Goal: Task Accomplishment & Management: Manage account settings

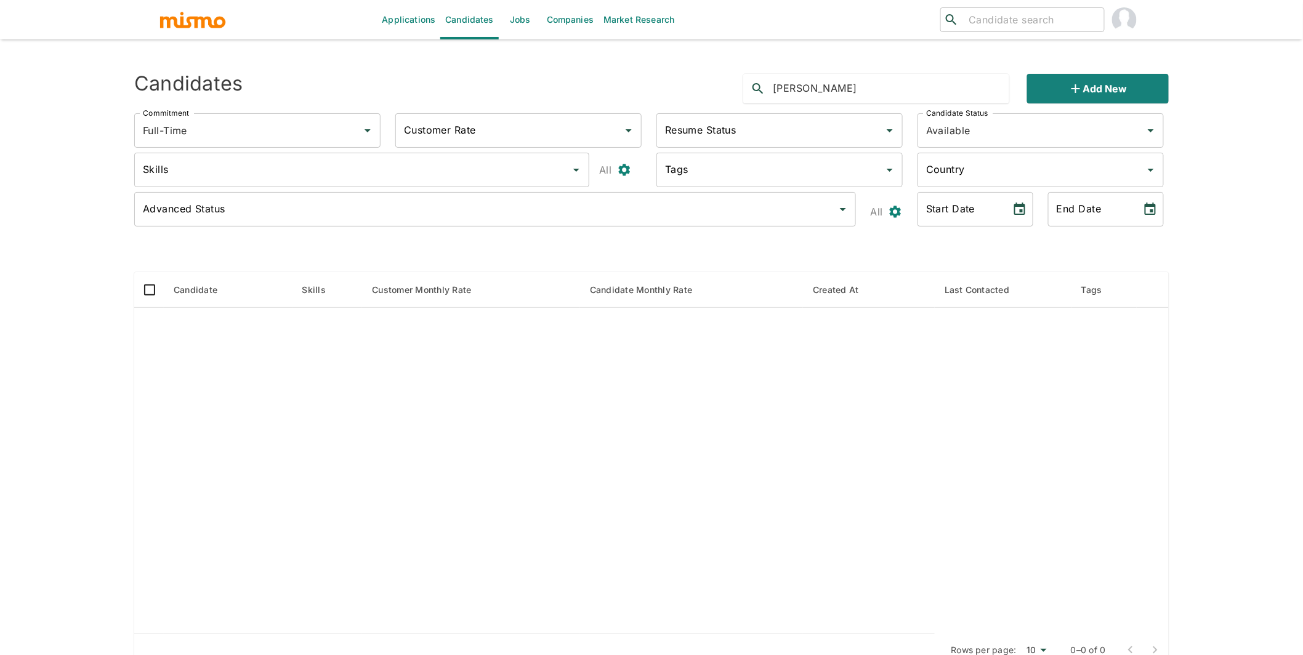
click at [533, 14] on link "Jobs" at bounding box center [520, 19] width 43 height 39
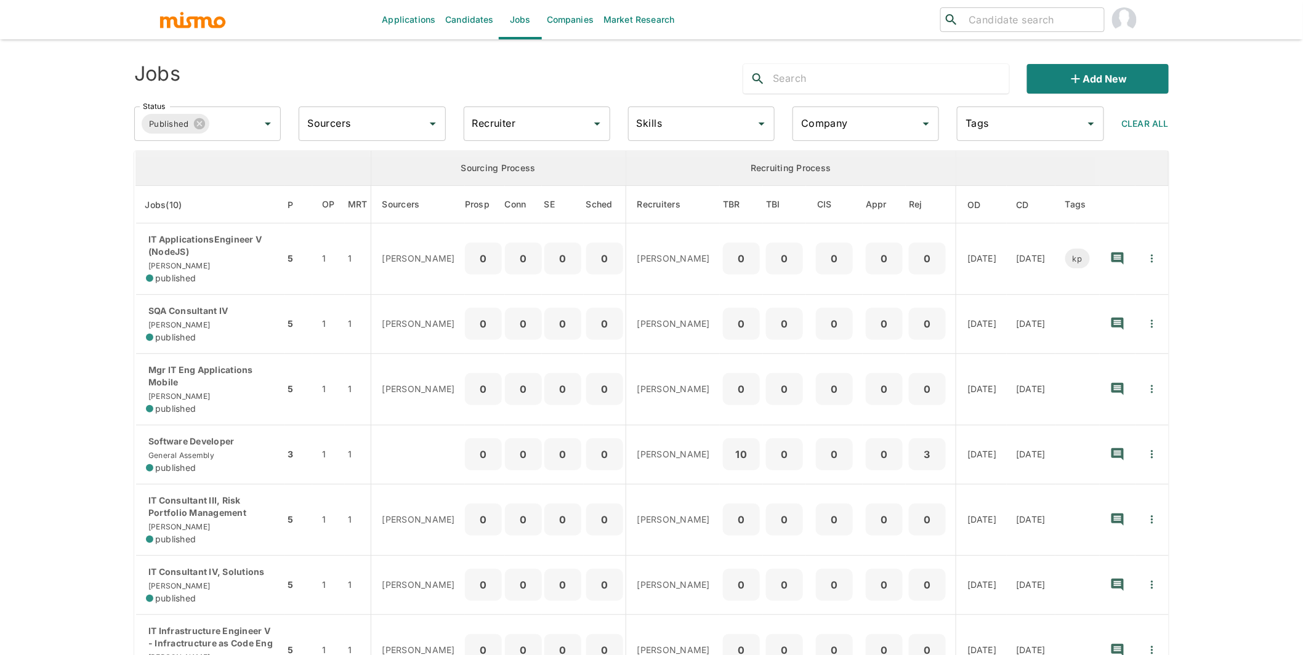
click at [863, 132] on input "Company" at bounding box center [856, 123] width 117 height 23
type input "star"
click at [854, 157] on li "Starsling" at bounding box center [866, 158] width 147 height 25
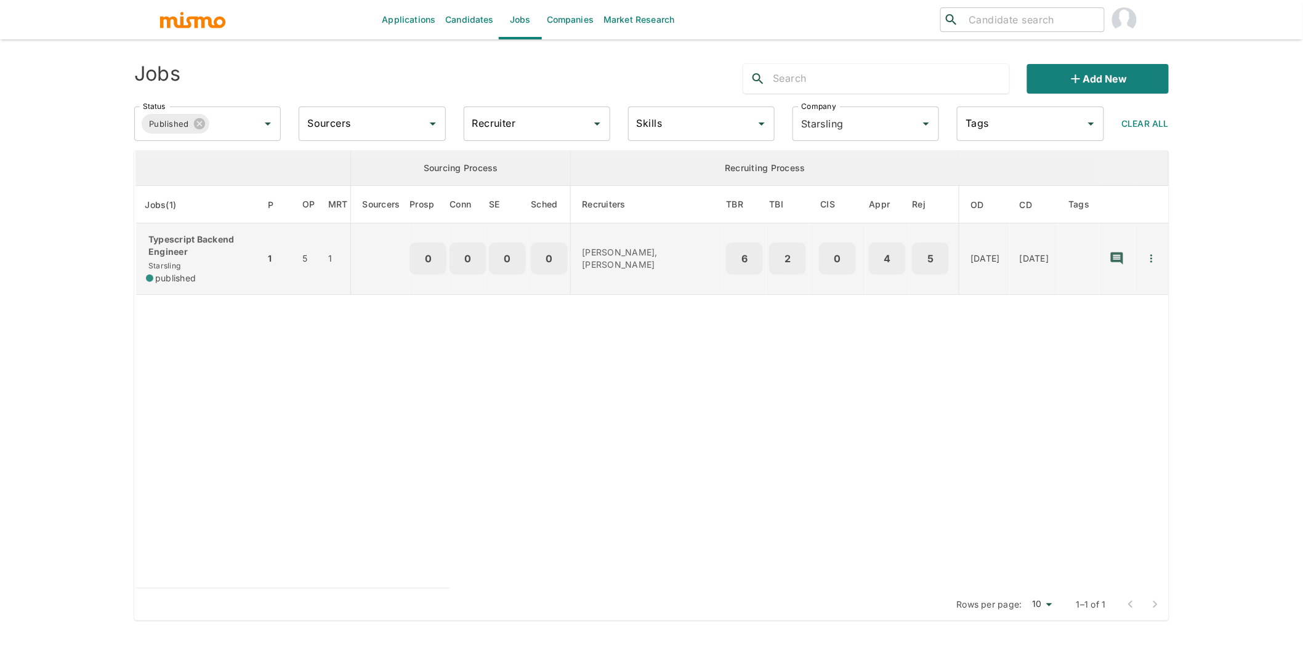
click at [197, 262] on div "Typescript Backend Engineer Starsling published" at bounding box center [200, 258] width 109 height 51
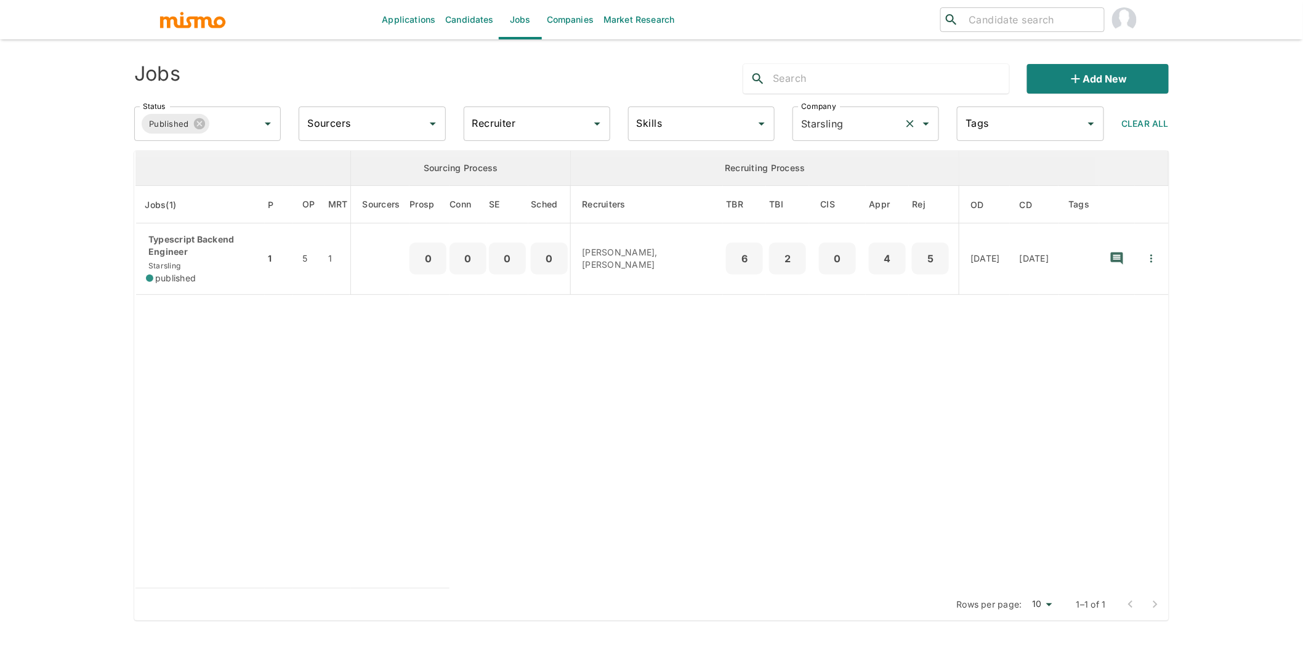
click at [908, 125] on icon "Clear" at bounding box center [910, 124] width 12 height 12
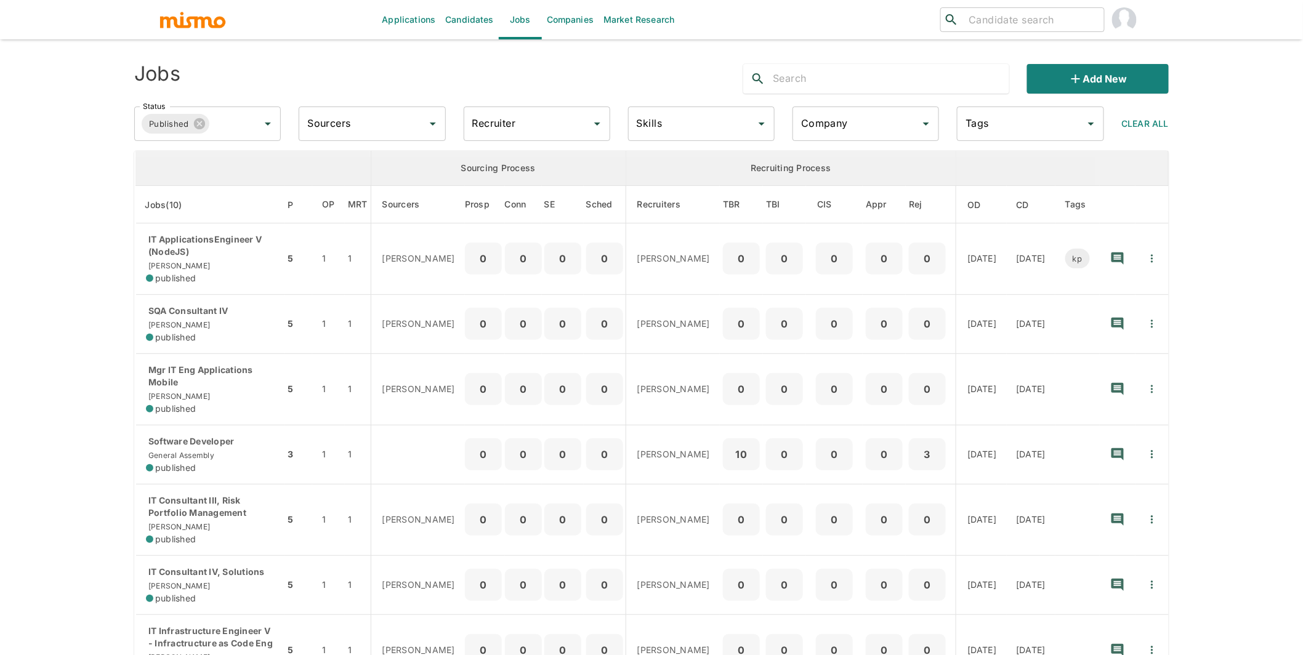
click at [833, 107] on div "Company" at bounding box center [866, 124] width 147 height 34
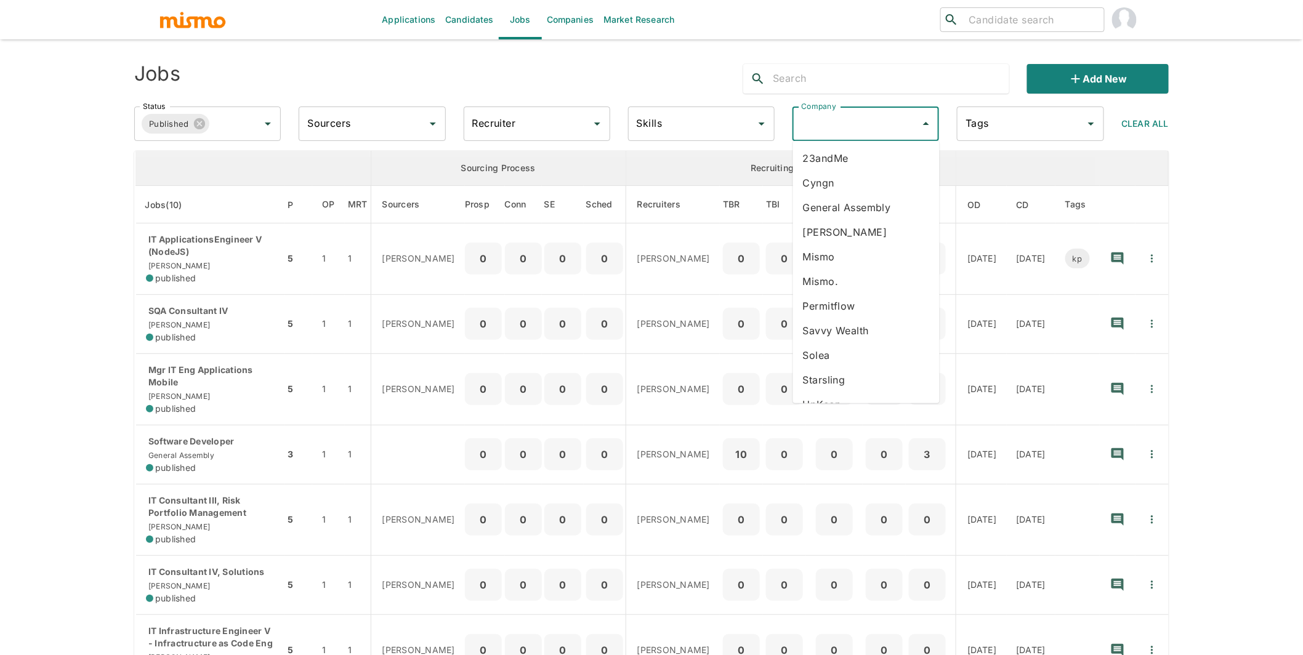
click at [833, 160] on li "23andMe" at bounding box center [866, 158] width 147 height 25
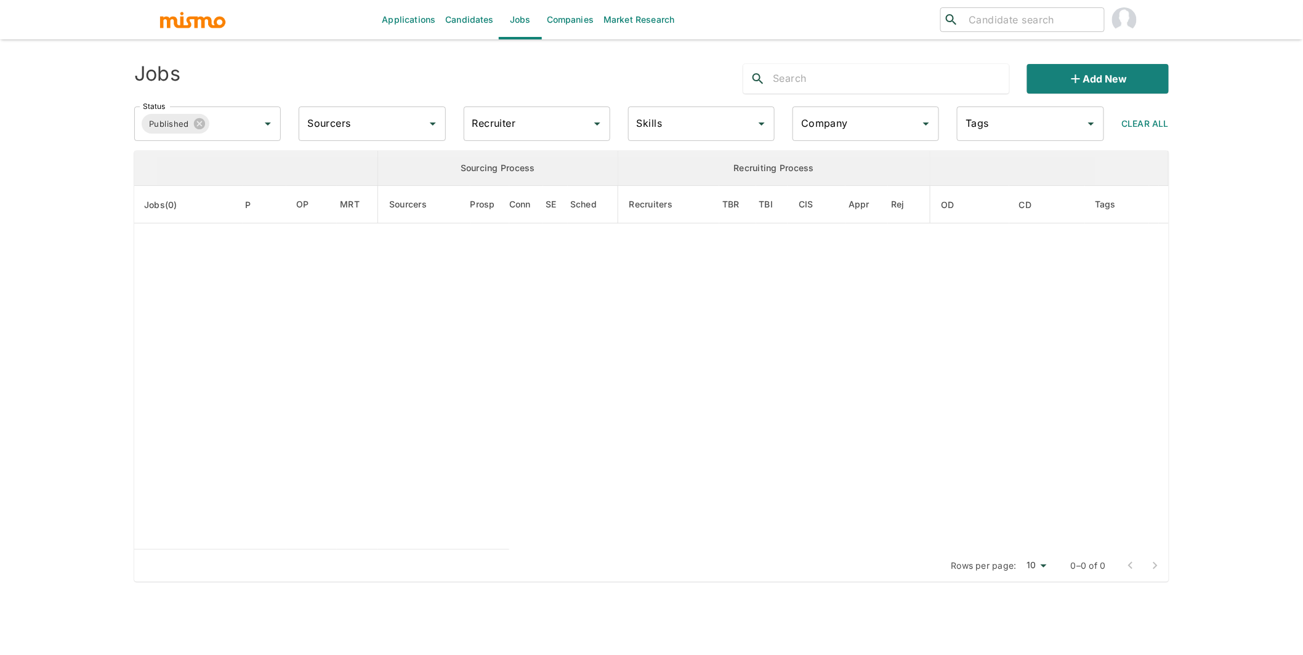
type input "23andMe"
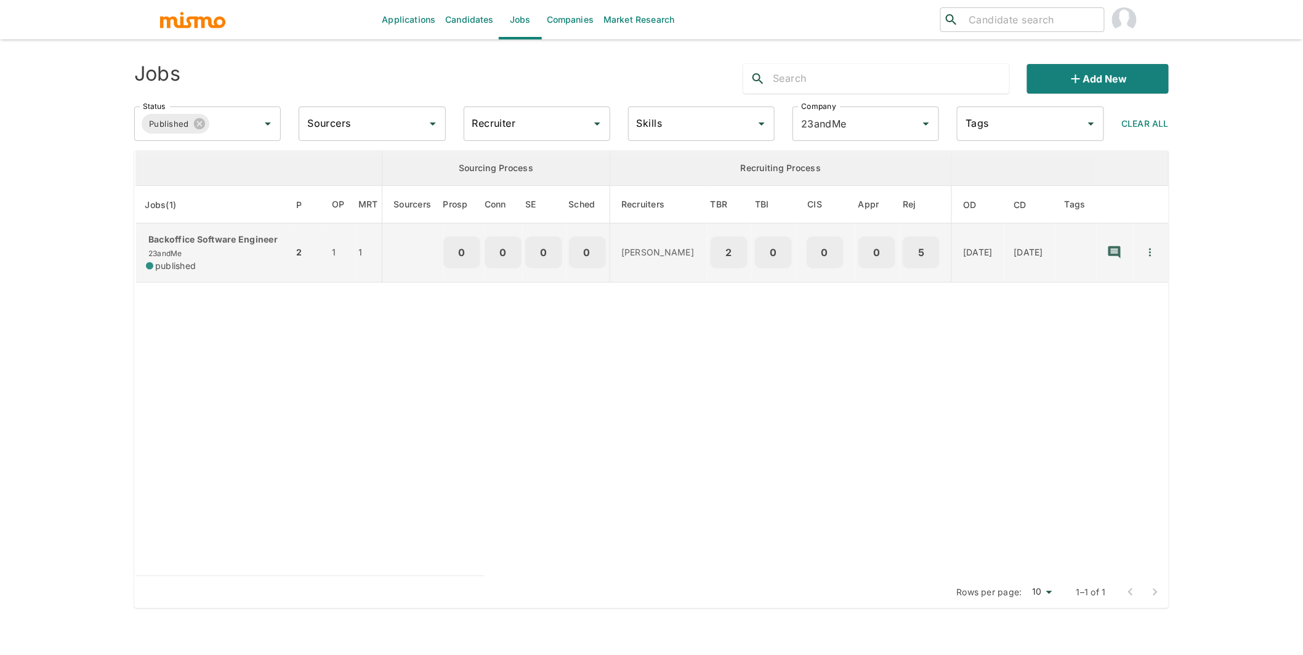
click at [216, 241] on p "Backoffice Software Engineer" at bounding box center [214, 239] width 137 height 12
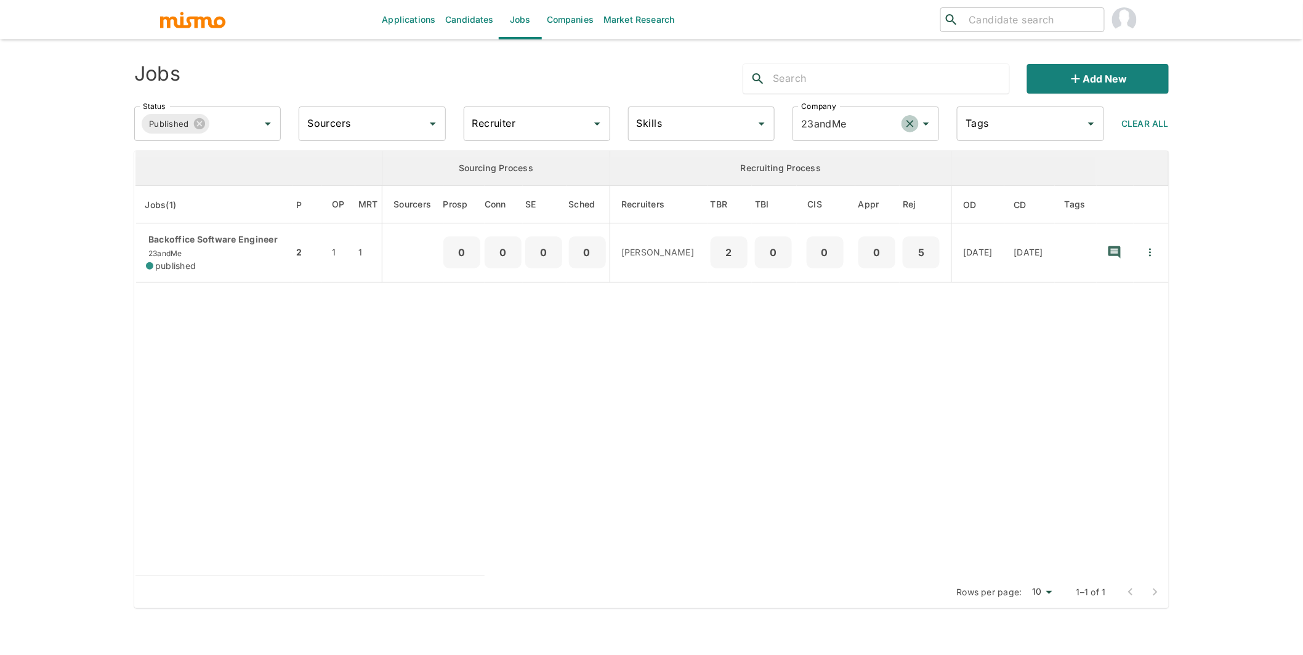
click at [913, 123] on icon "Clear" at bounding box center [910, 124] width 12 height 12
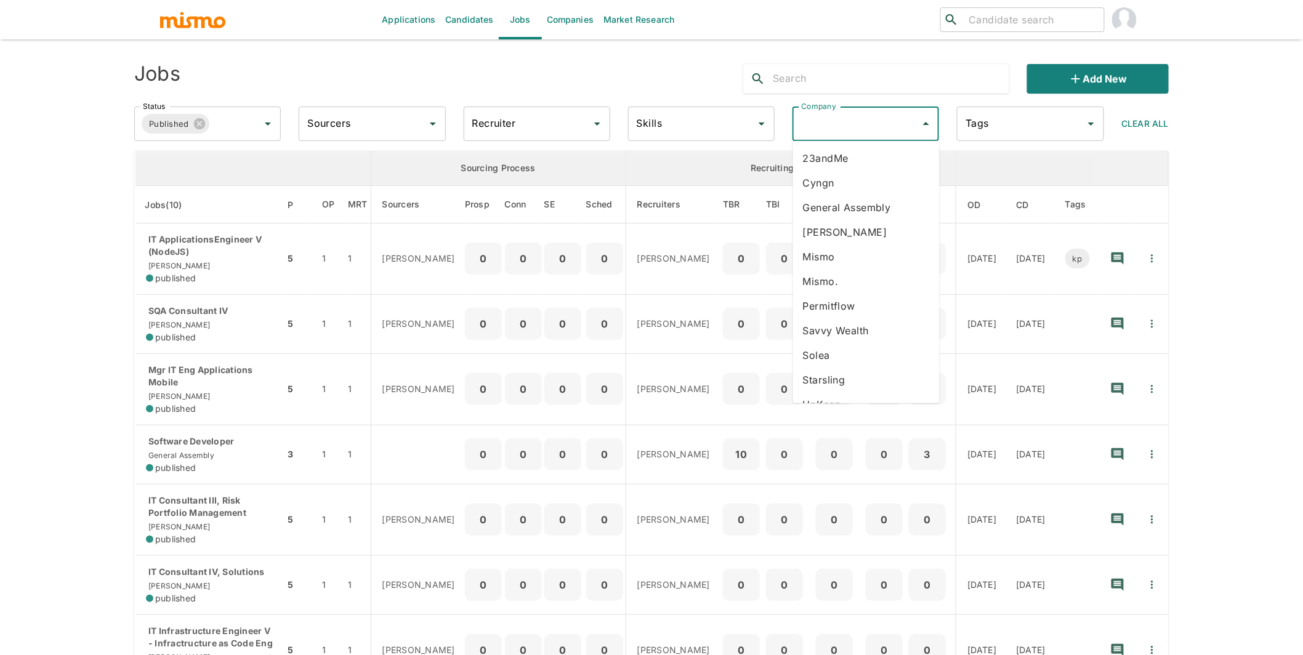
click at [860, 124] on input "Company" at bounding box center [856, 123] width 117 height 23
click at [834, 286] on li "Mismo." at bounding box center [866, 281] width 147 height 25
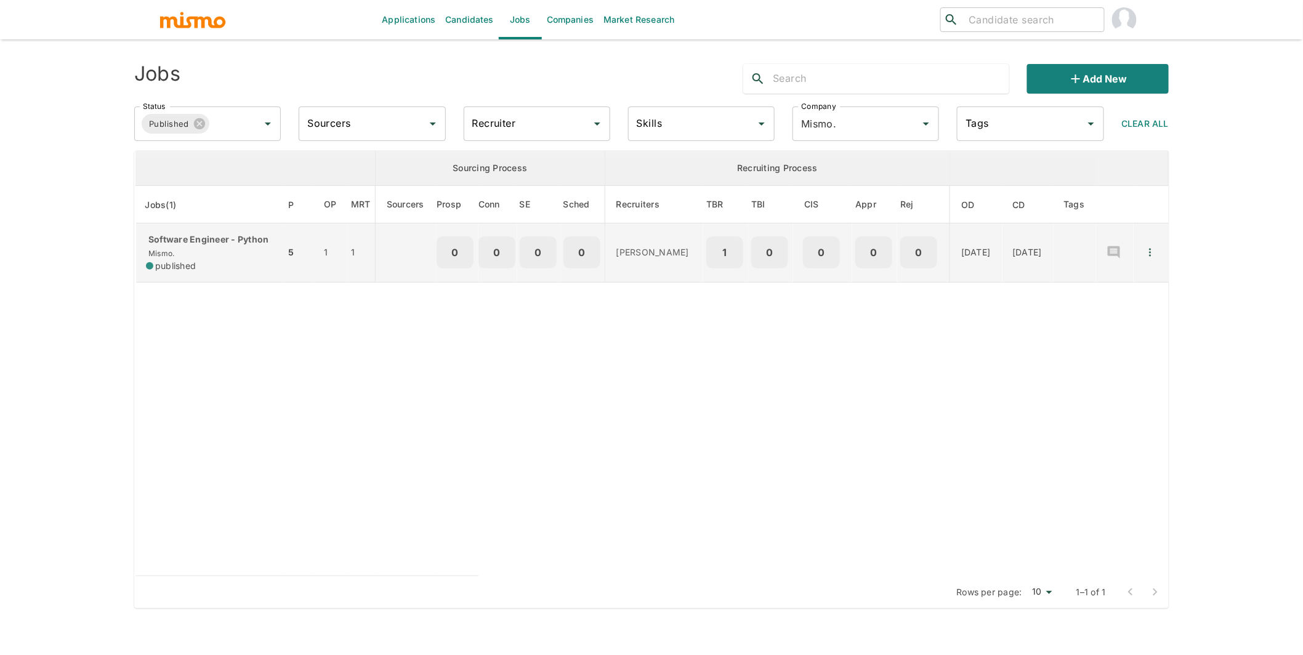
click at [198, 246] on p "Software Engineer - Python" at bounding box center [210, 239] width 129 height 12
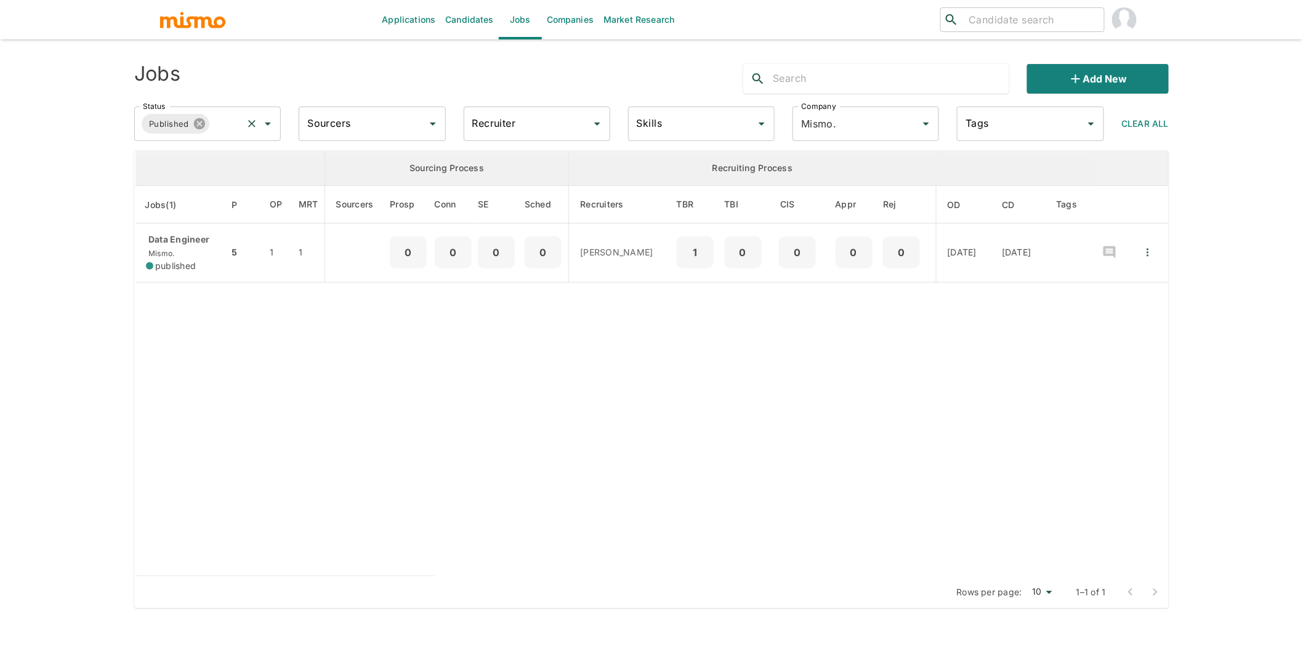
click at [194, 119] on icon at bounding box center [200, 124] width 14 height 14
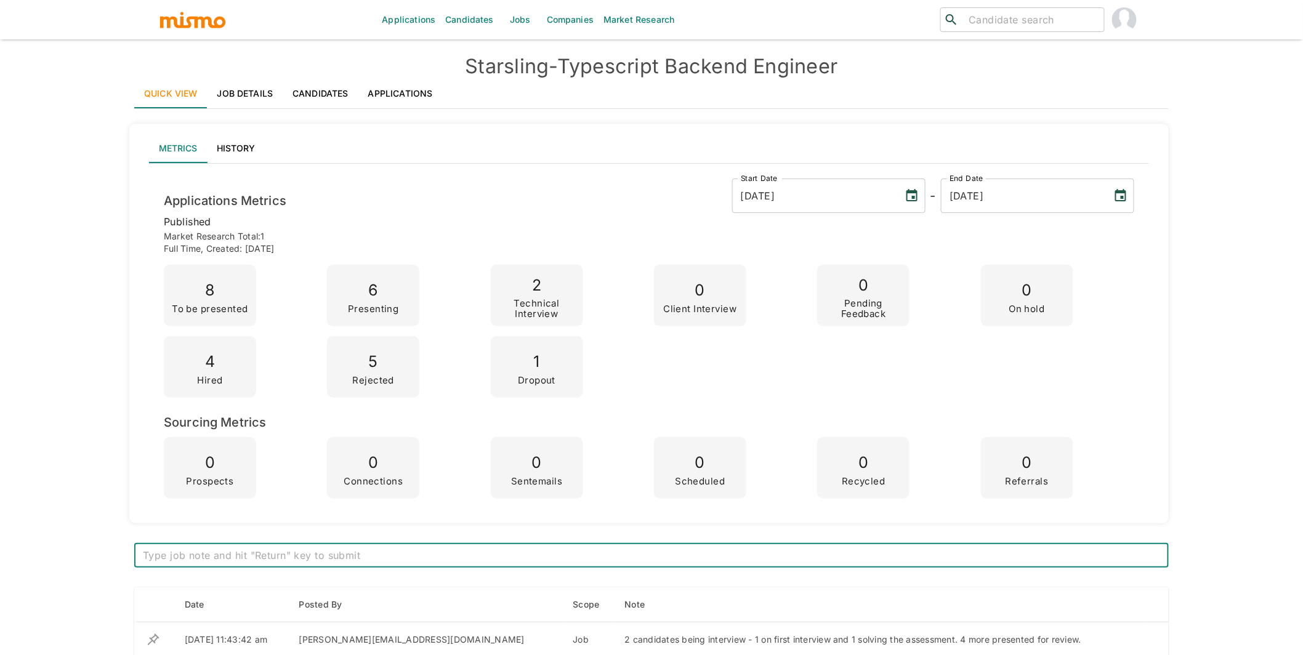
click at [418, 96] on link "Applications" at bounding box center [400, 94] width 84 height 30
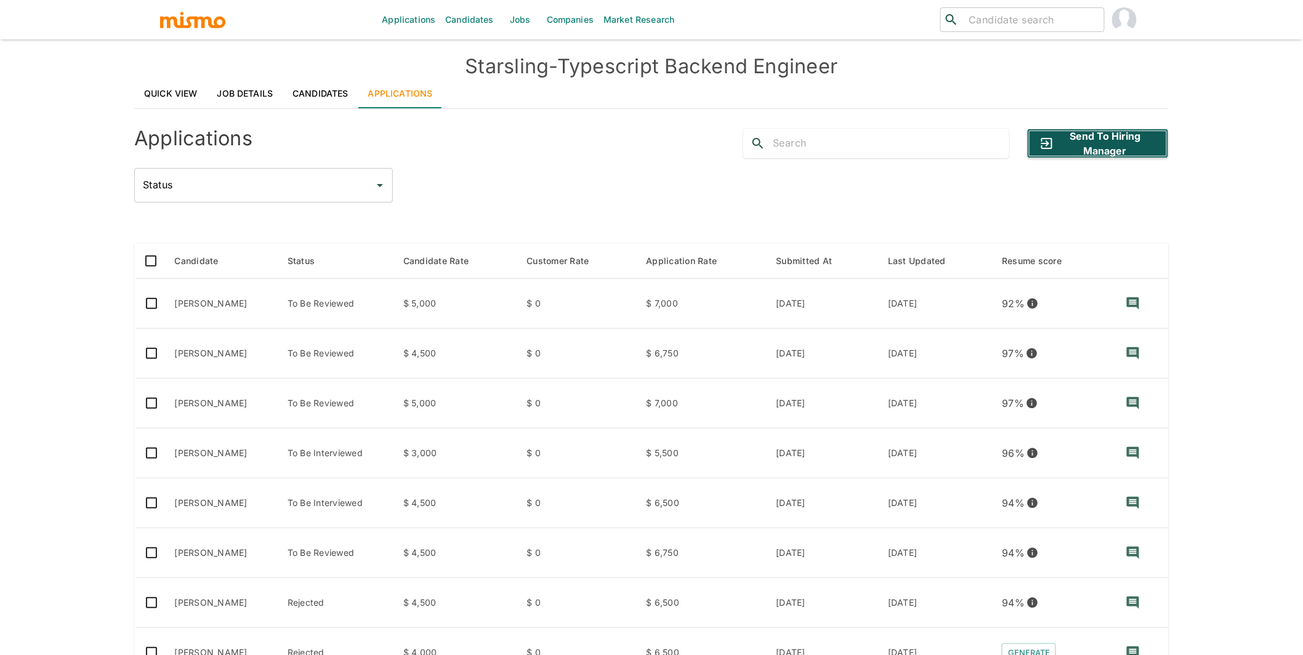
click at [1120, 148] on button "Send to Hiring Manager" at bounding box center [1098, 144] width 142 height 30
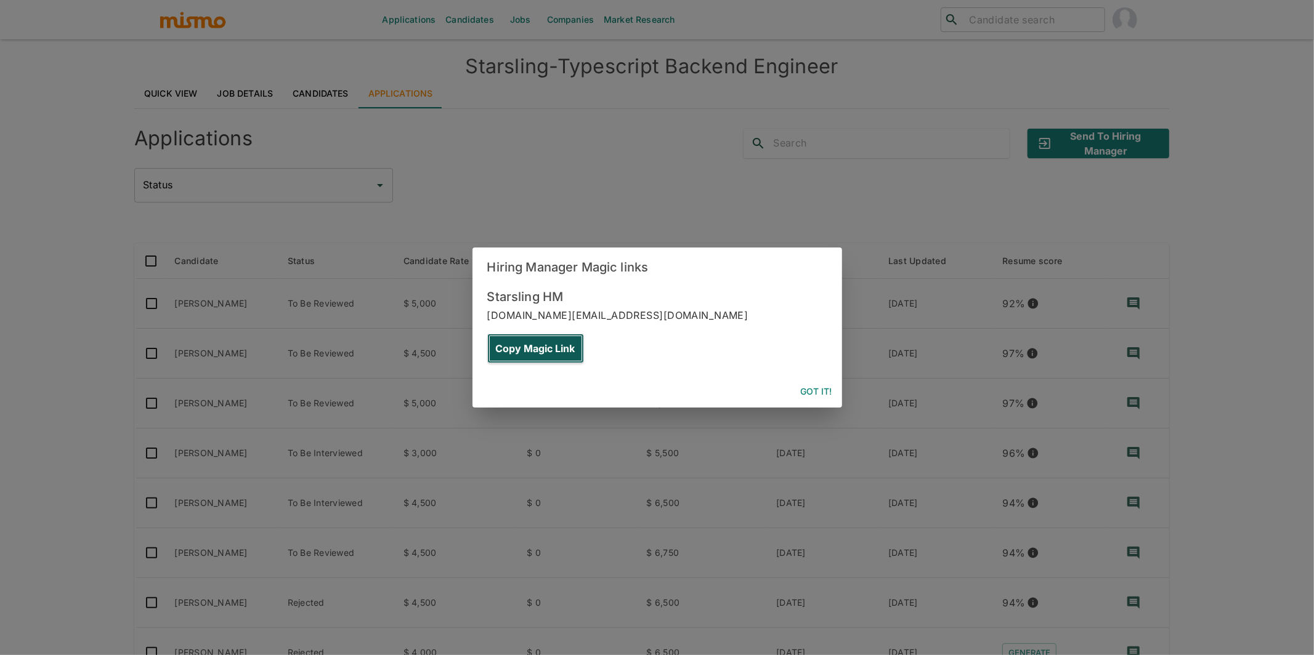
click at [584, 334] on button "Copy Magic Link" at bounding box center [535, 349] width 97 height 30
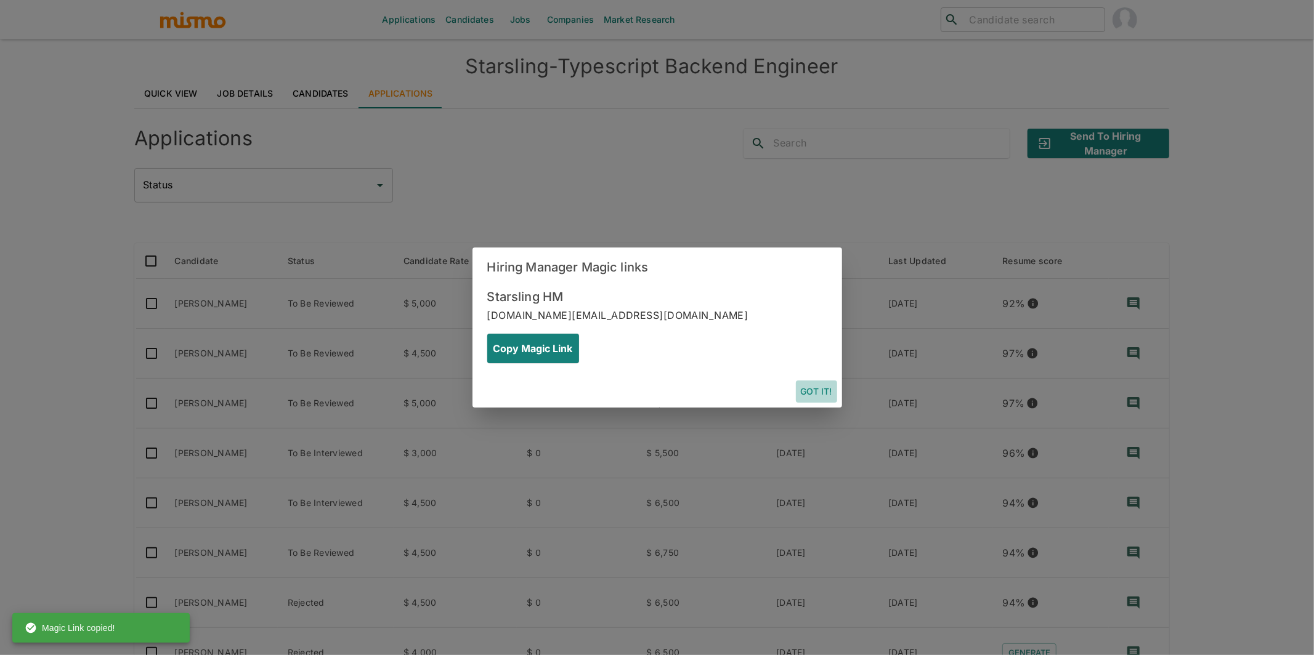
click at [813, 381] on button "Got it!" at bounding box center [816, 392] width 41 height 23
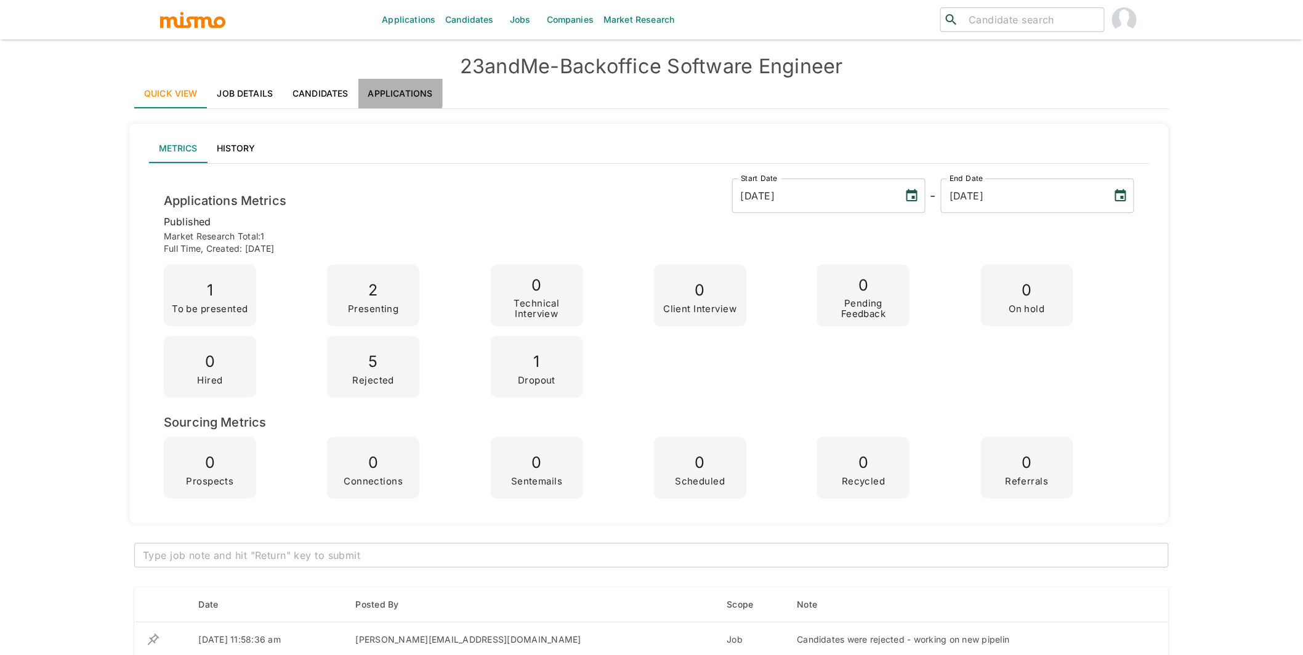
click at [390, 90] on link "Applications" at bounding box center [400, 94] width 84 height 30
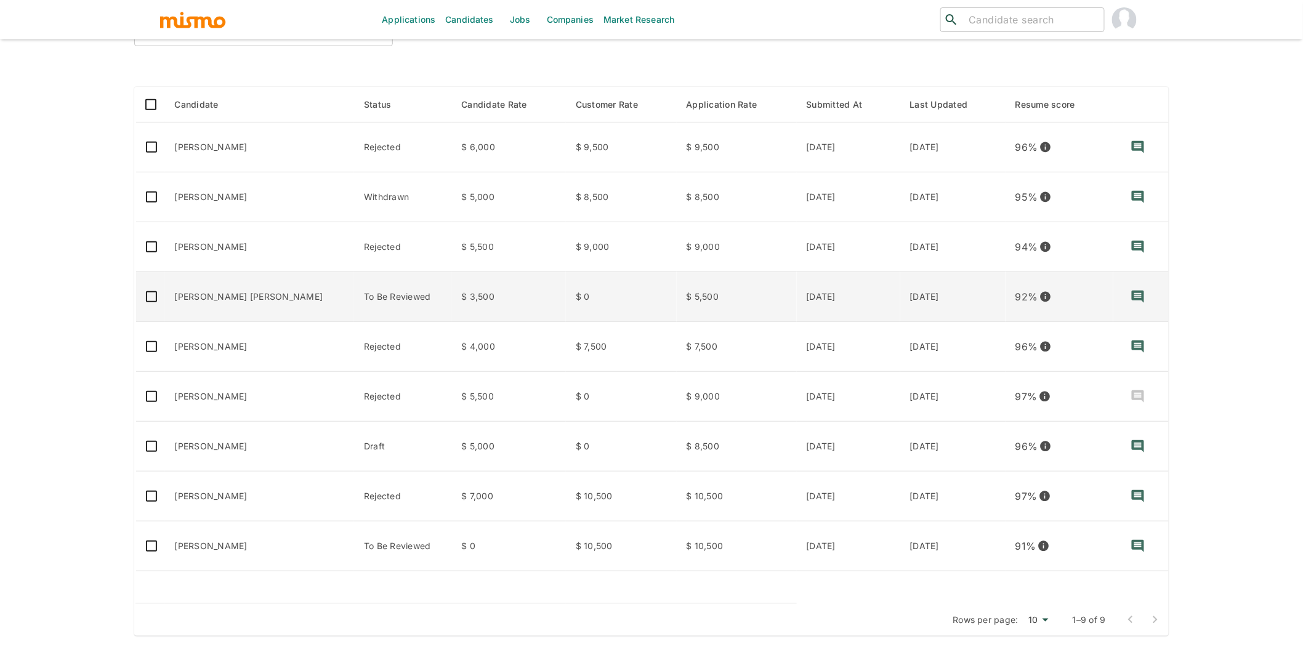
scroll to position [157, 0]
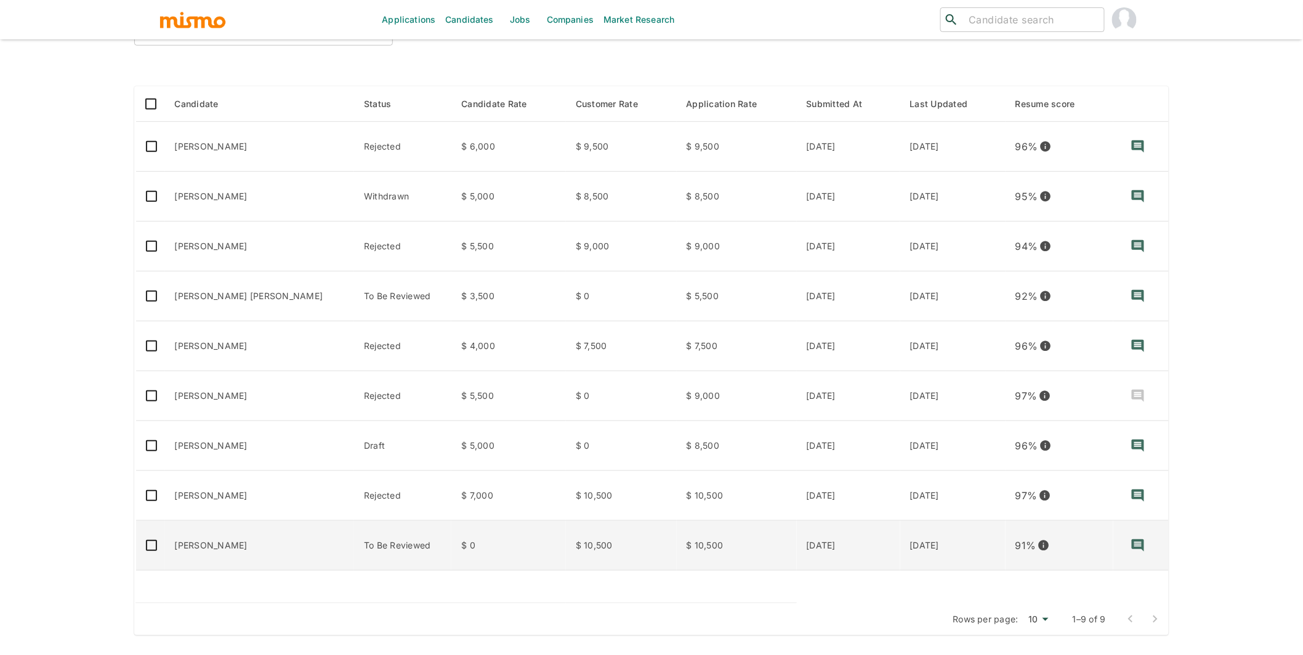
click at [261, 554] on td "Alexander Davila" at bounding box center [260, 546] width 190 height 50
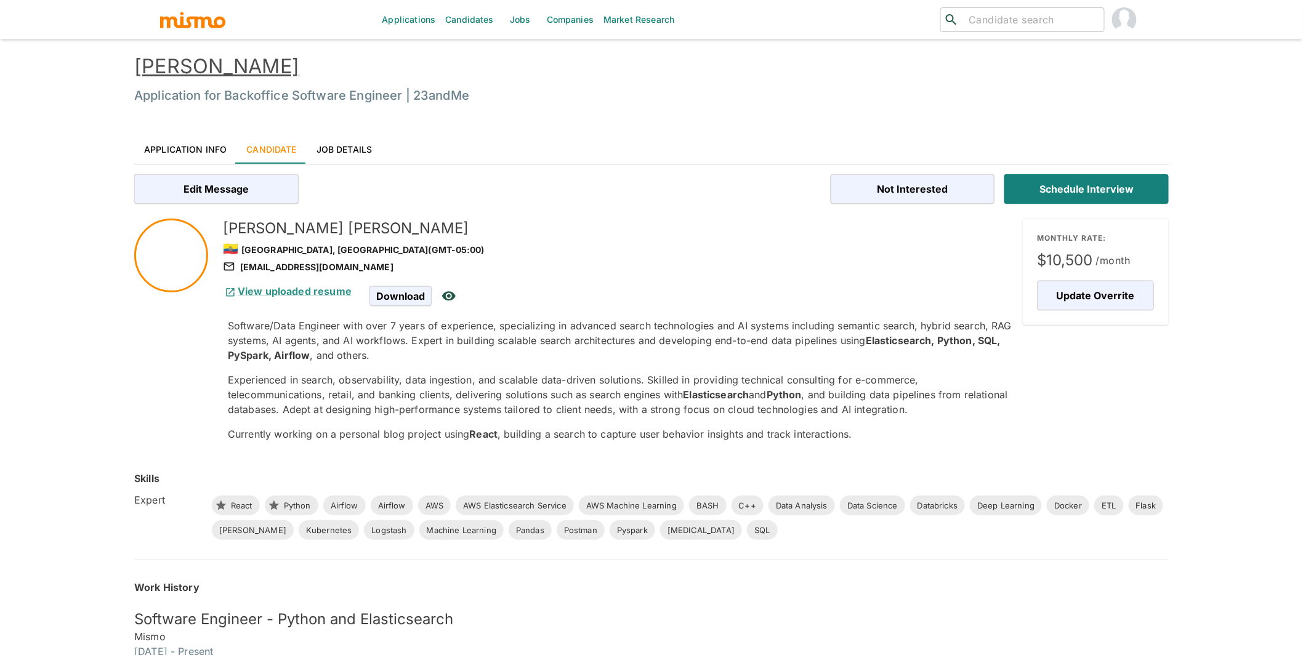
click at [259, 70] on link "Alexander Davila" at bounding box center [216, 66] width 165 height 24
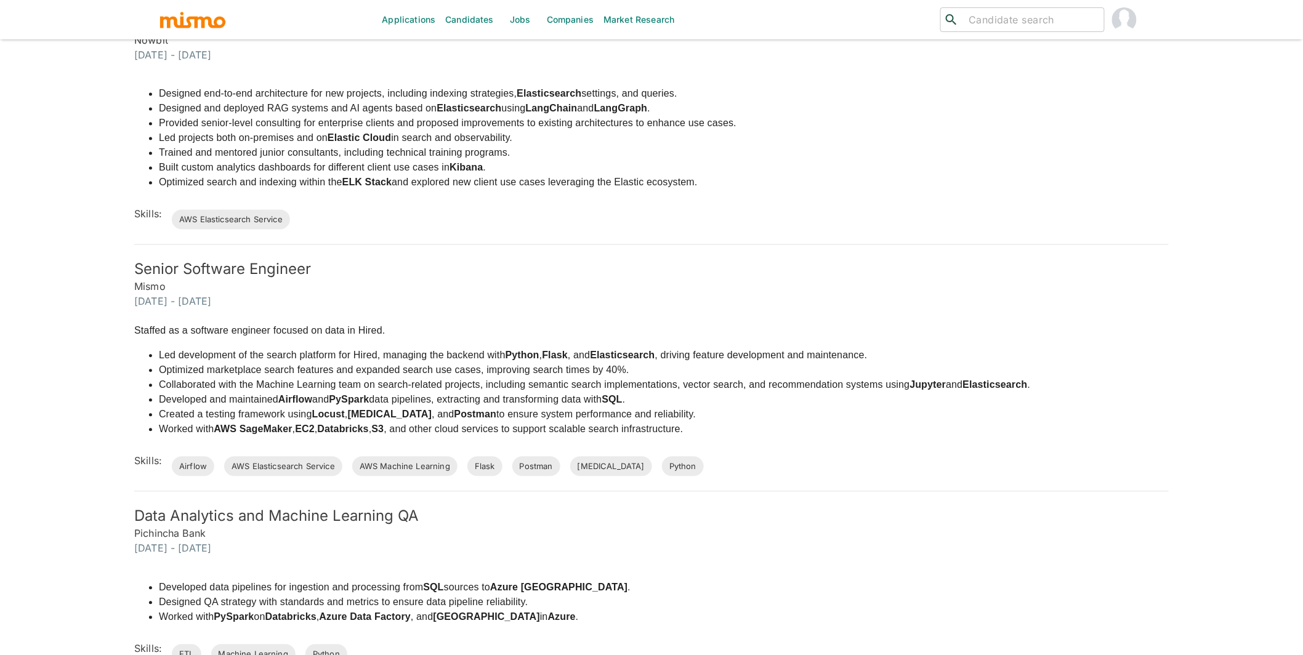
scroll to position [890, 0]
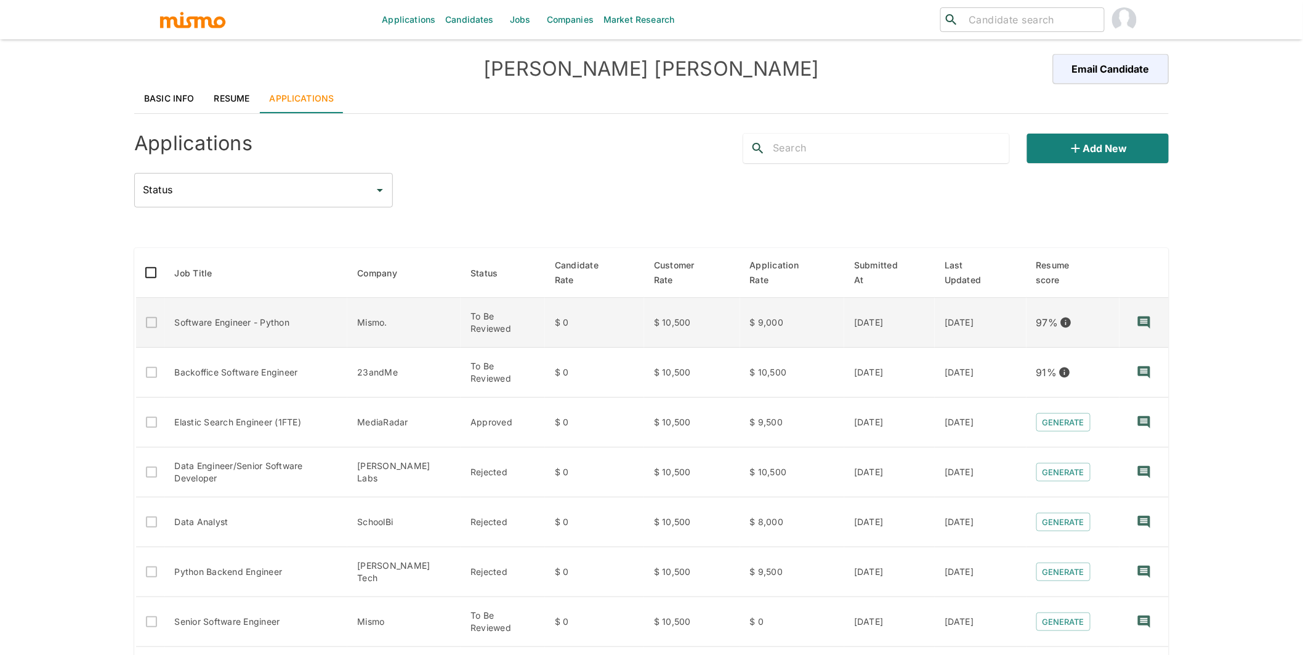
click at [272, 307] on td "Software Engineer - Python" at bounding box center [256, 323] width 183 height 50
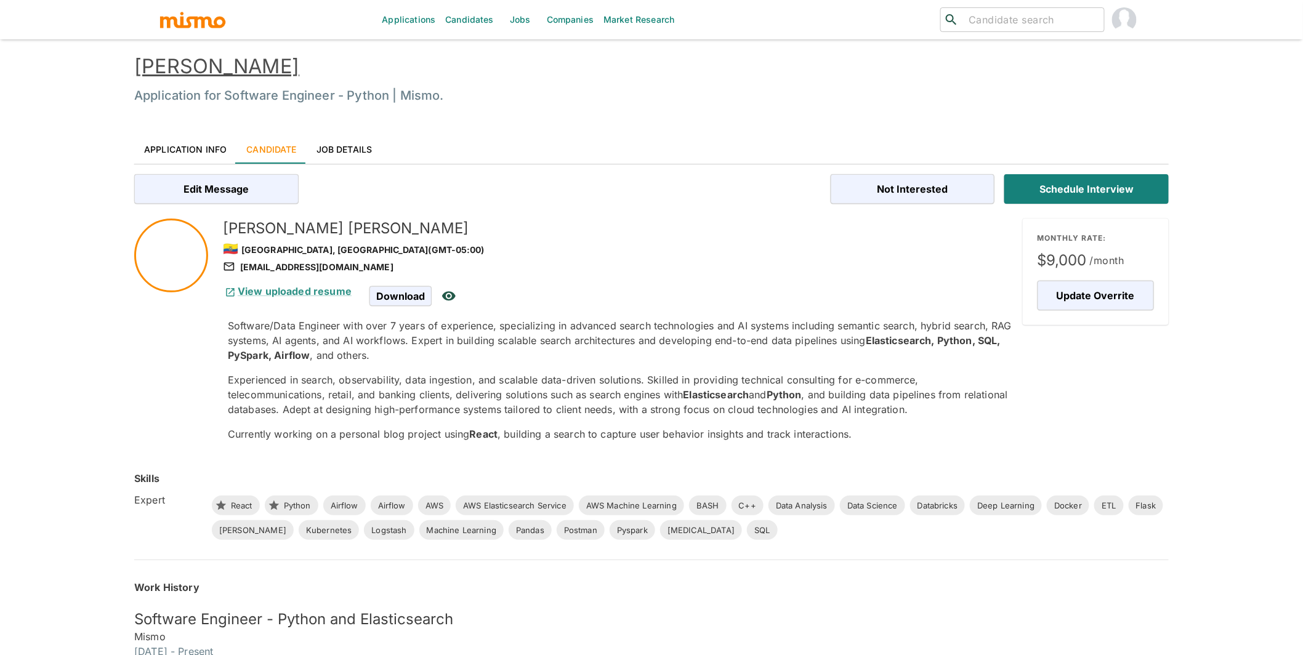
click at [253, 64] on link "[PERSON_NAME]" at bounding box center [216, 66] width 165 height 24
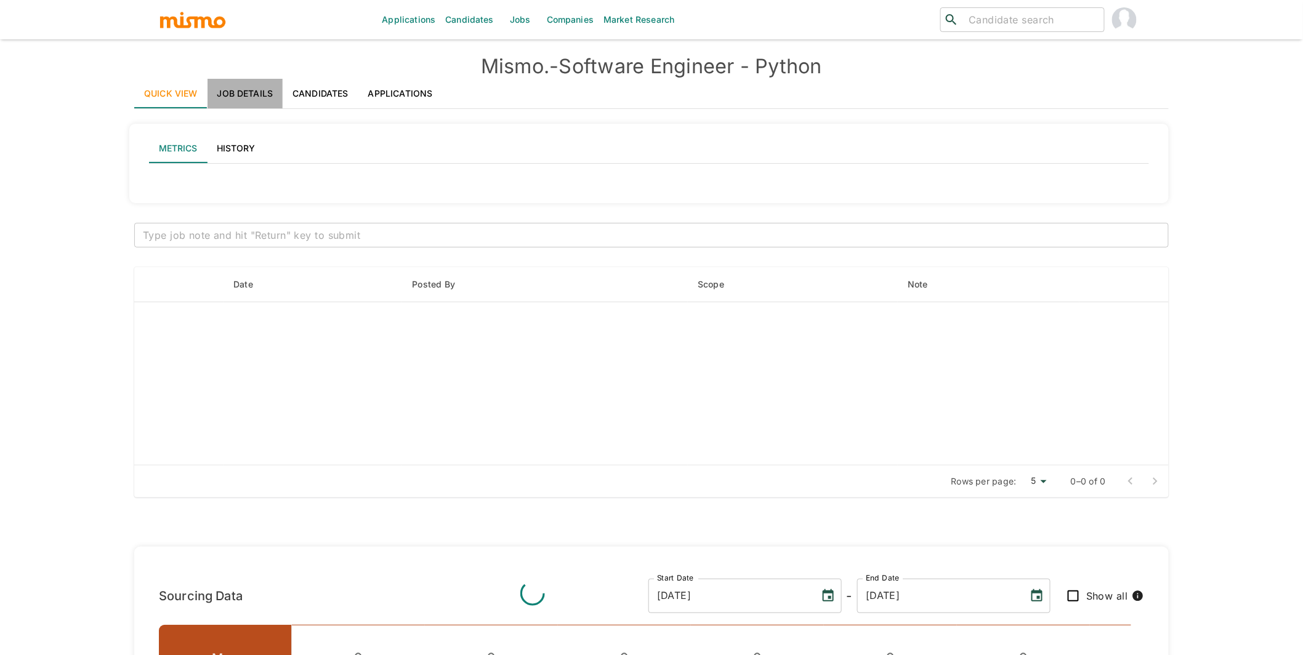
click at [245, 95] on link "Job Details" at bounding box center [246, 94] width 76 height 30
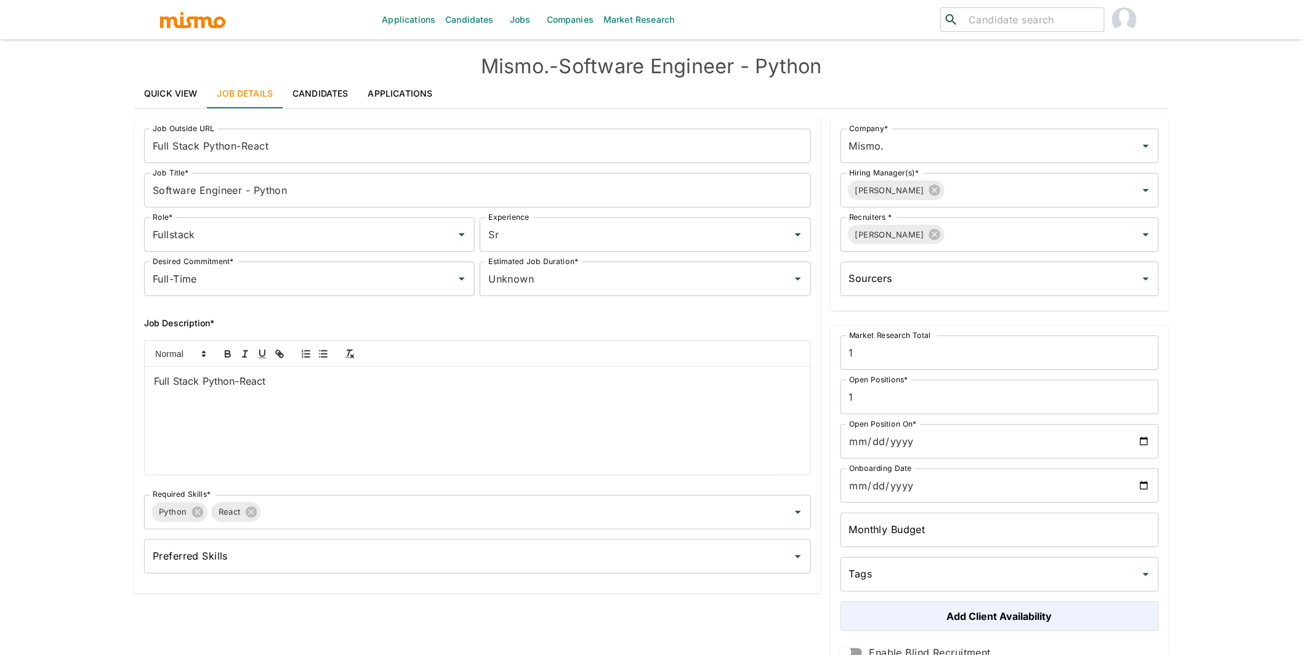
click at [284, 192] on input "Software Engineer - Python" at bounding box center [477, 190] width 667 height 34
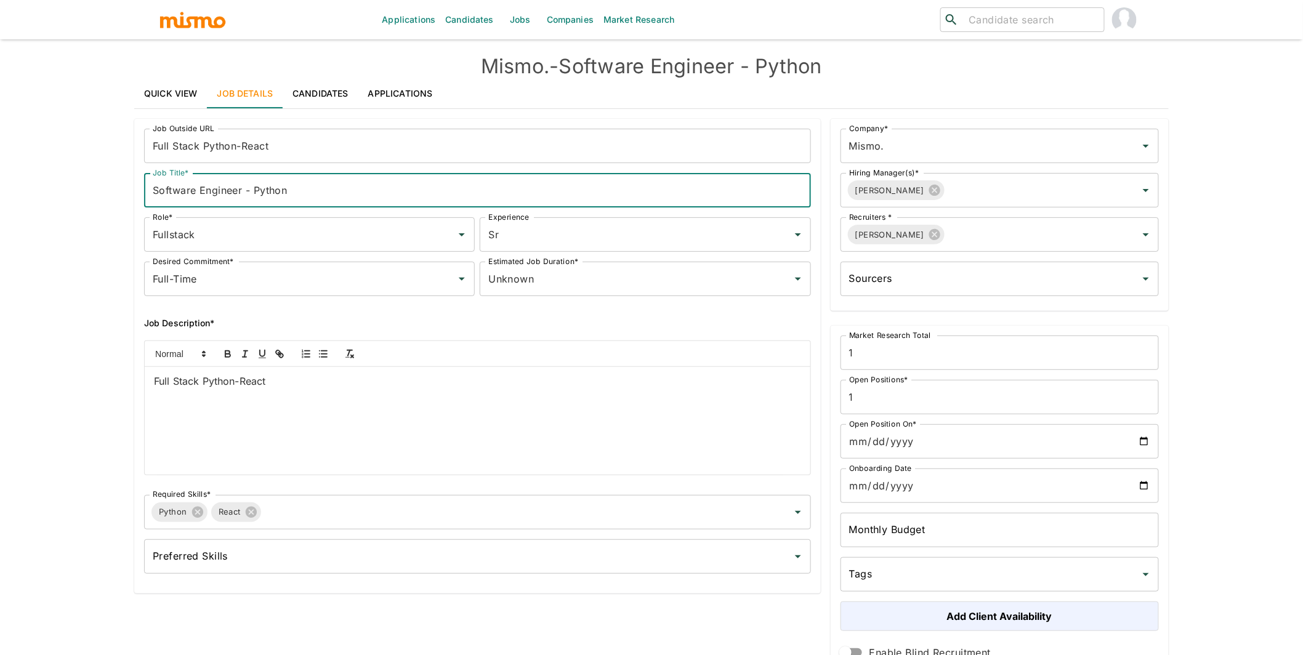
click at [284, 192] on input "Software Engineer - Python" at bounding box center [477, 190] width 667 height 34
click at [276, 192] on input "Software Engineer - Python" at bounding box center [477, 190] width 667 height 34
drag, startPoint x: 256, startPoint y: 187, endPoint x: 110, endPoint y: 189, distance: 146.6
click at [110, 189] on div "Applications Candidates Jobs Companies Market Research ​ ​ Mismo. - Software En…" at bounding box center [651, 342] width 1303 height 685
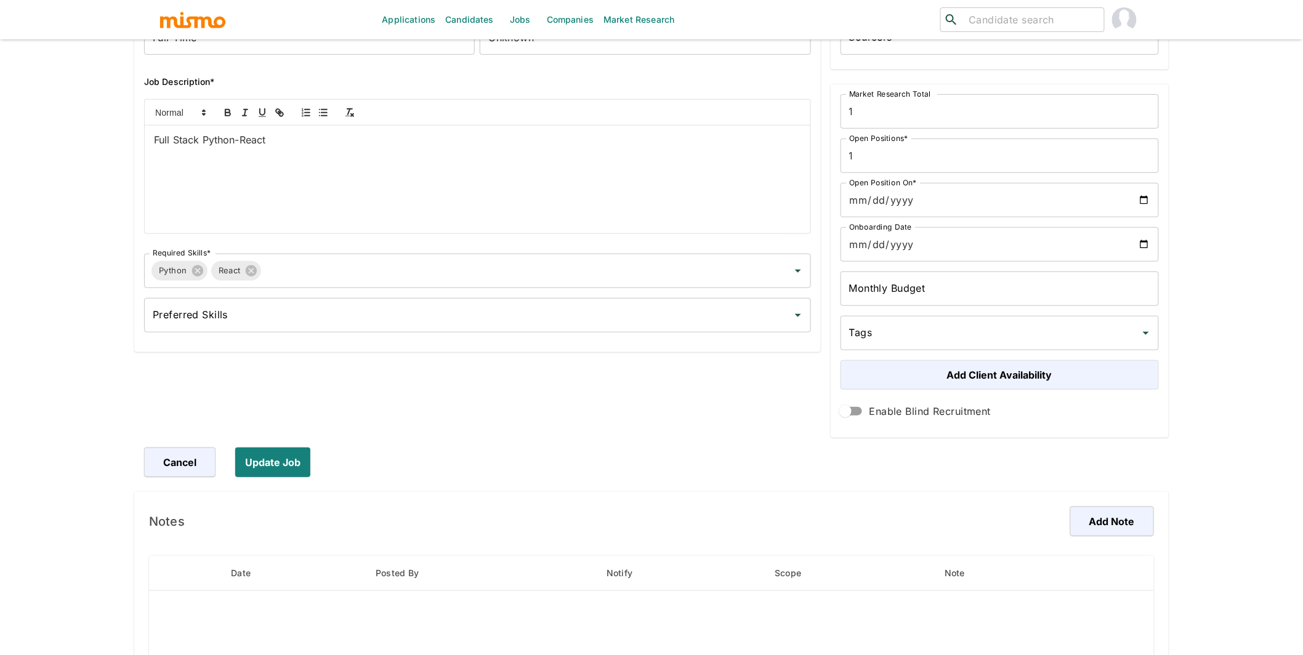
scroll to position [242, 0]
type input "Data Engineer"
click at [271, 461] on button "Update Job" at bounding box center [275, 462] width 80 height 30
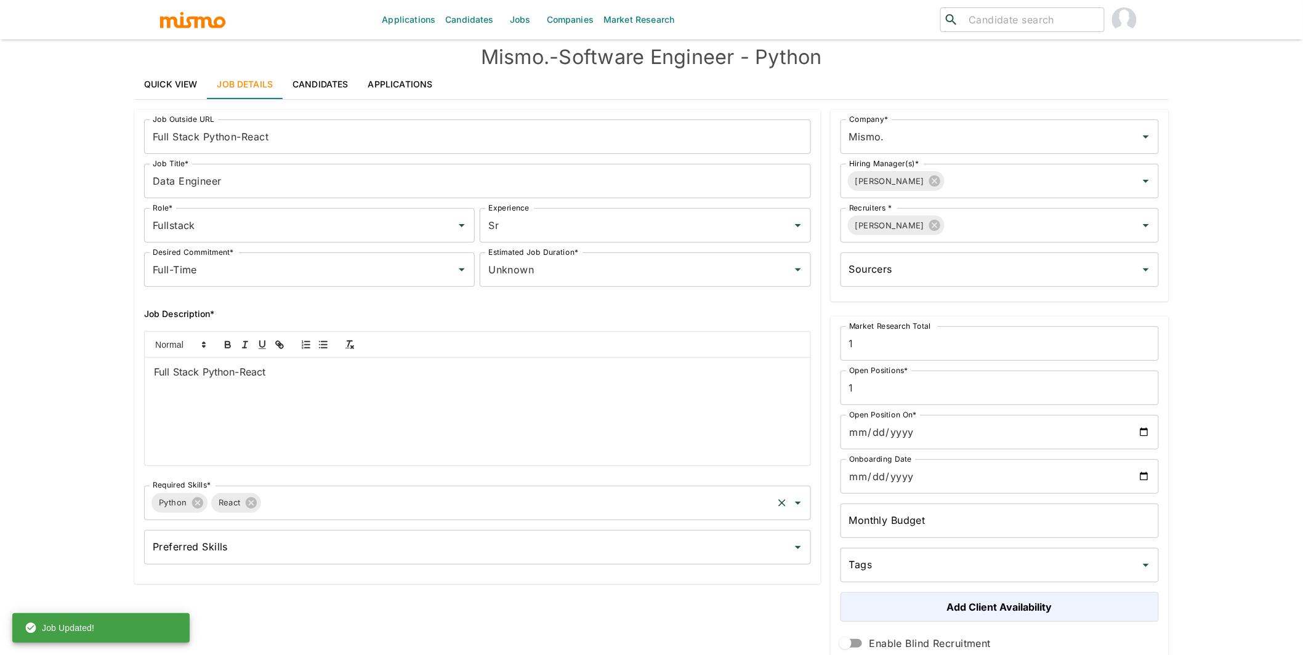
scroll to position [0, 0]
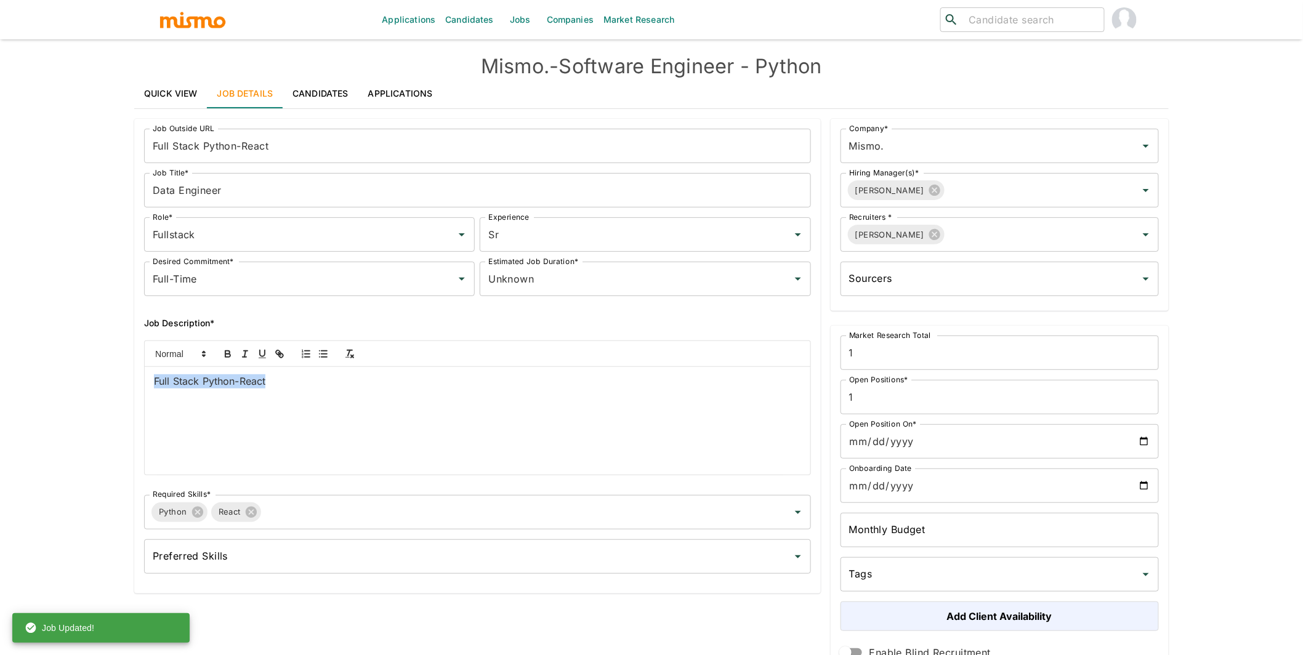
drag, startPoint x: 274, startPoint y: 387, endPoint x: 94, endPoint y: 380, distance: 180.0
click at [94, 380] on div "Applications Candidates Jobs Companies Market Research ​ ​ Mismo. - Software En…" at bounding box center [651, 342] width 1303 height 685
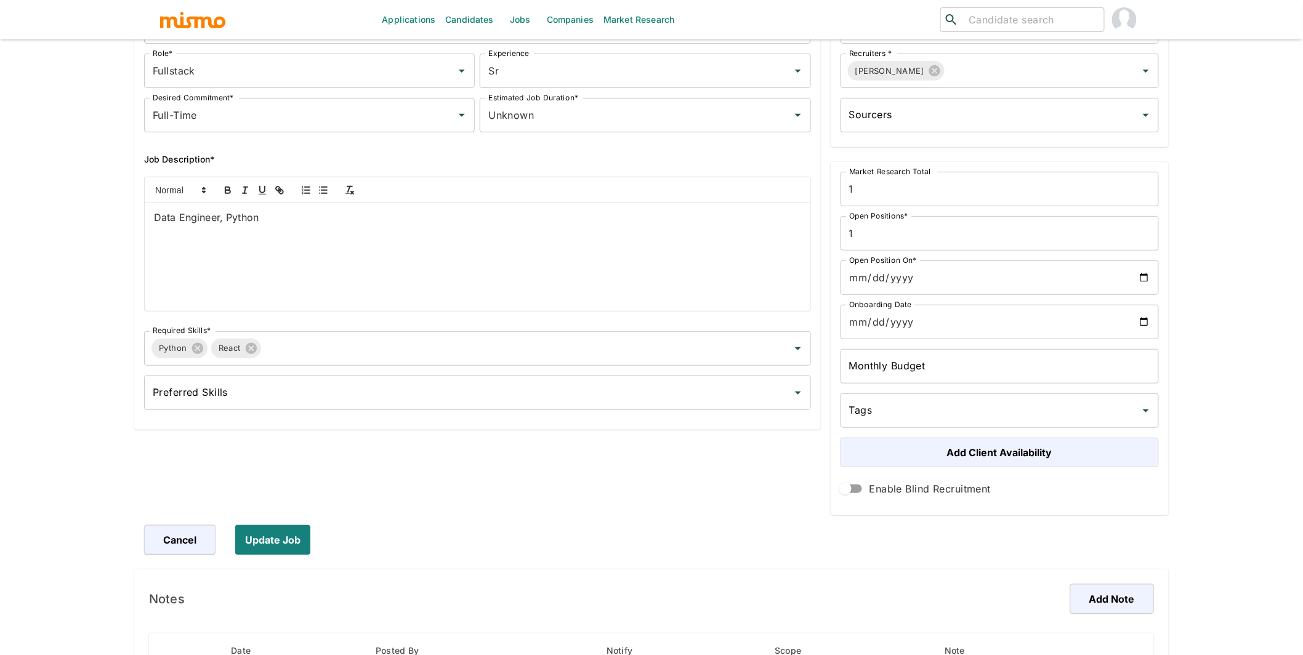
scroll to position [291, 0]
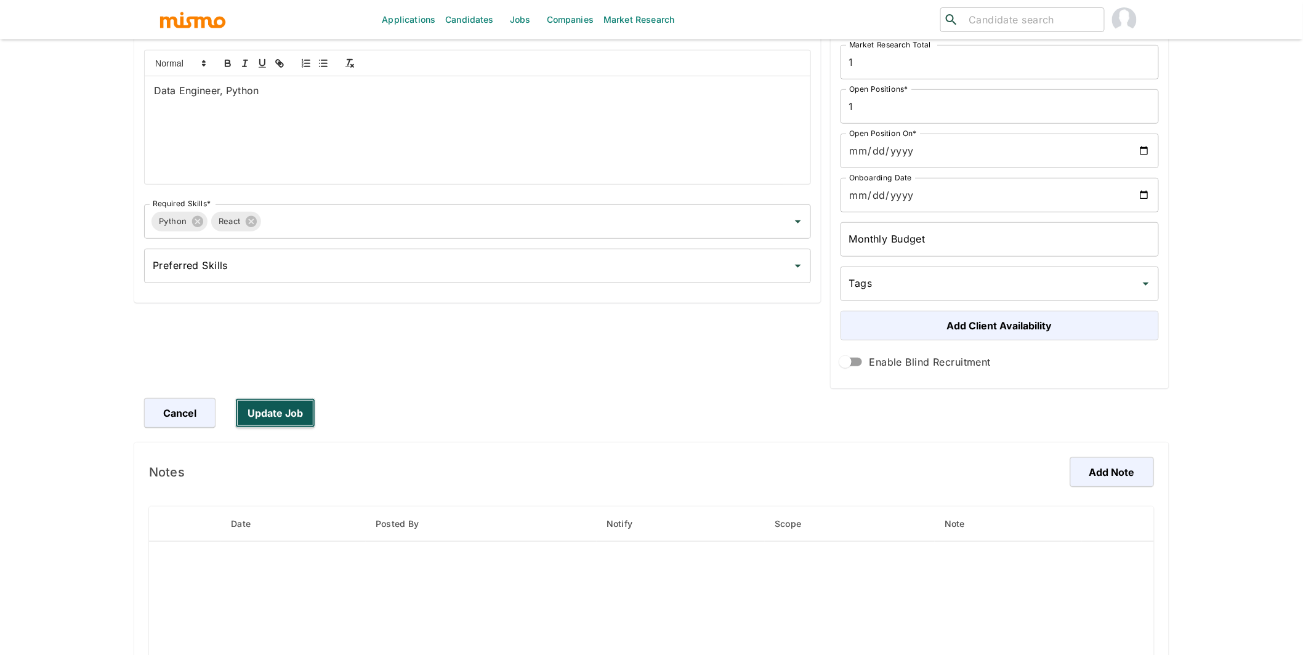
click at [295, 411] on button "Update Job" at bounding box center [275, 413] width 80 height 30
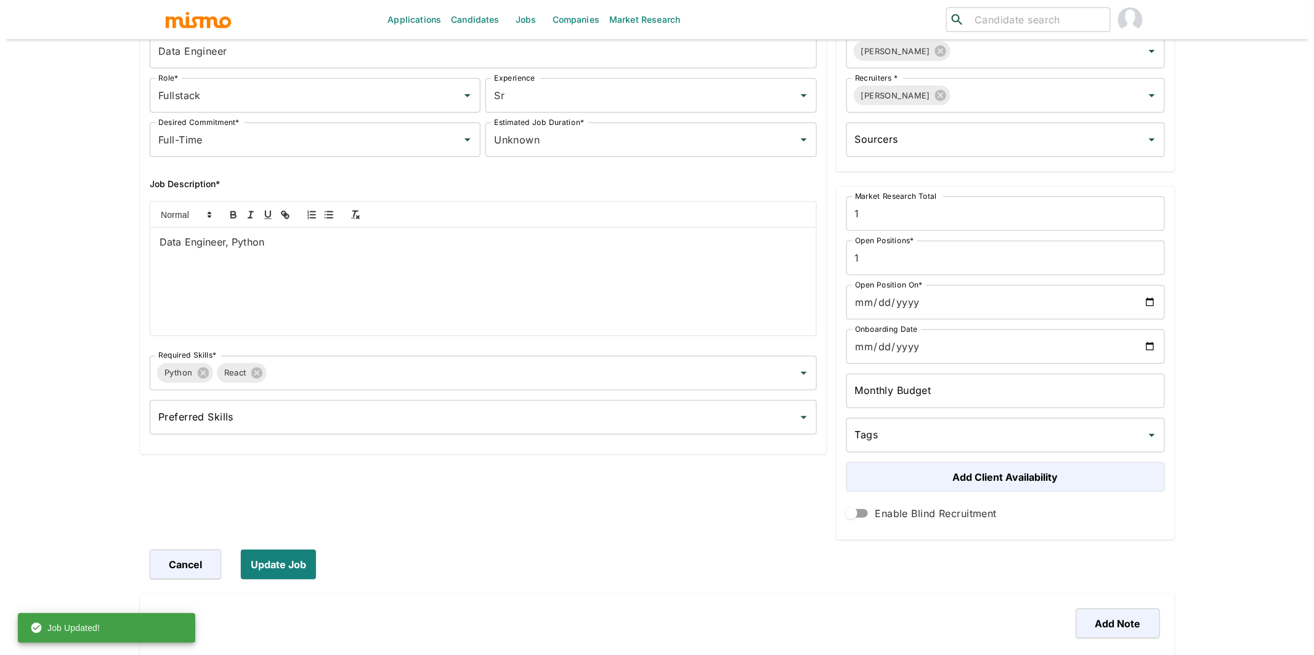
scroll to position [0, 0]
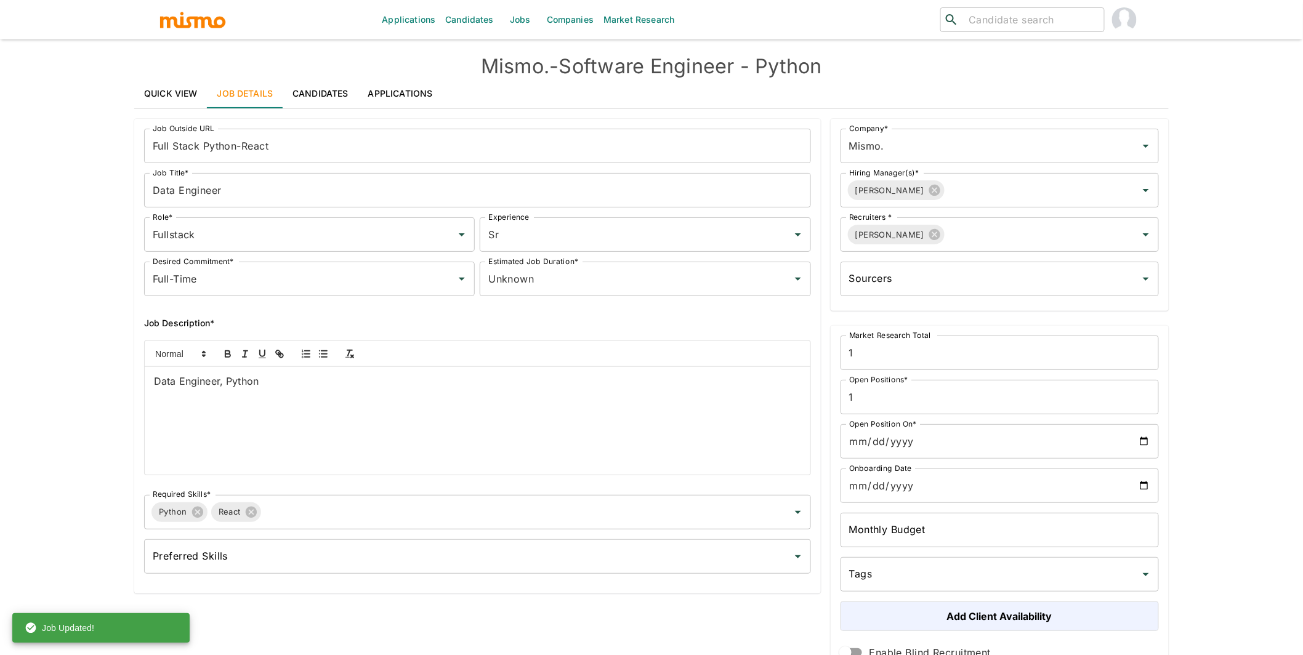
click at [402, 88] on link "Applications" at bounding box center [400, 94] width 84 height 30
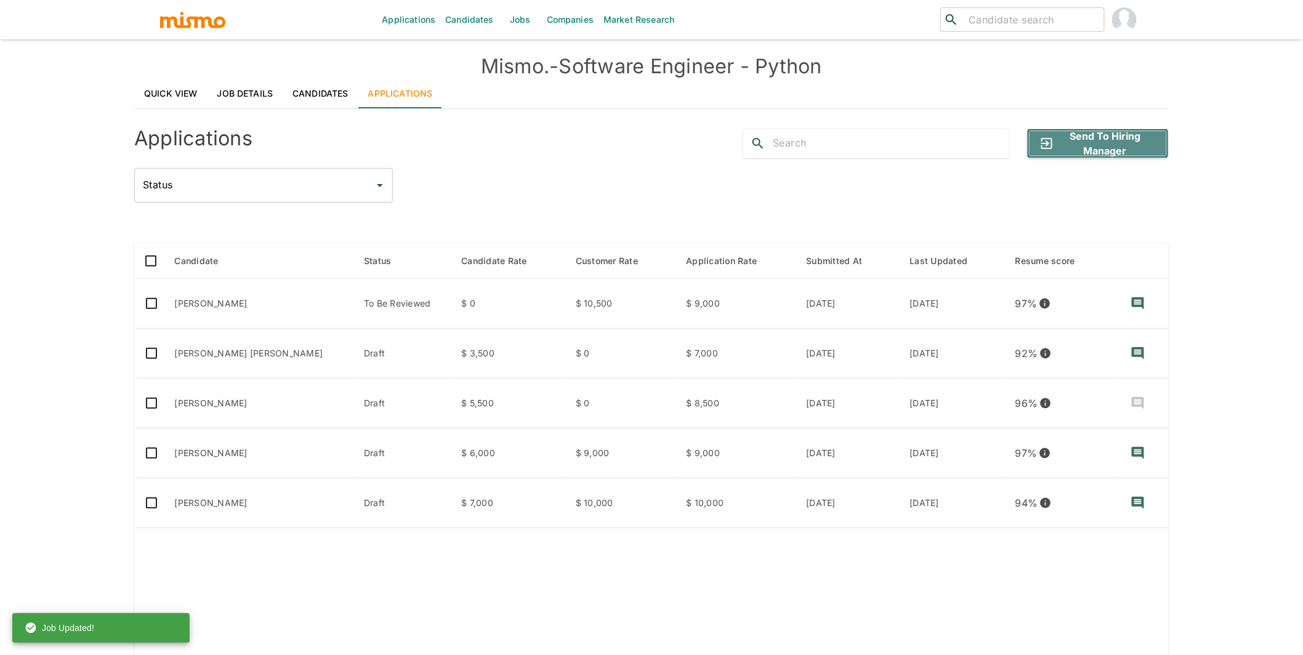
click at [1123, 142] on button "Send to Hiring Manager" at bounding box center [1098, 144] width 142 height 30
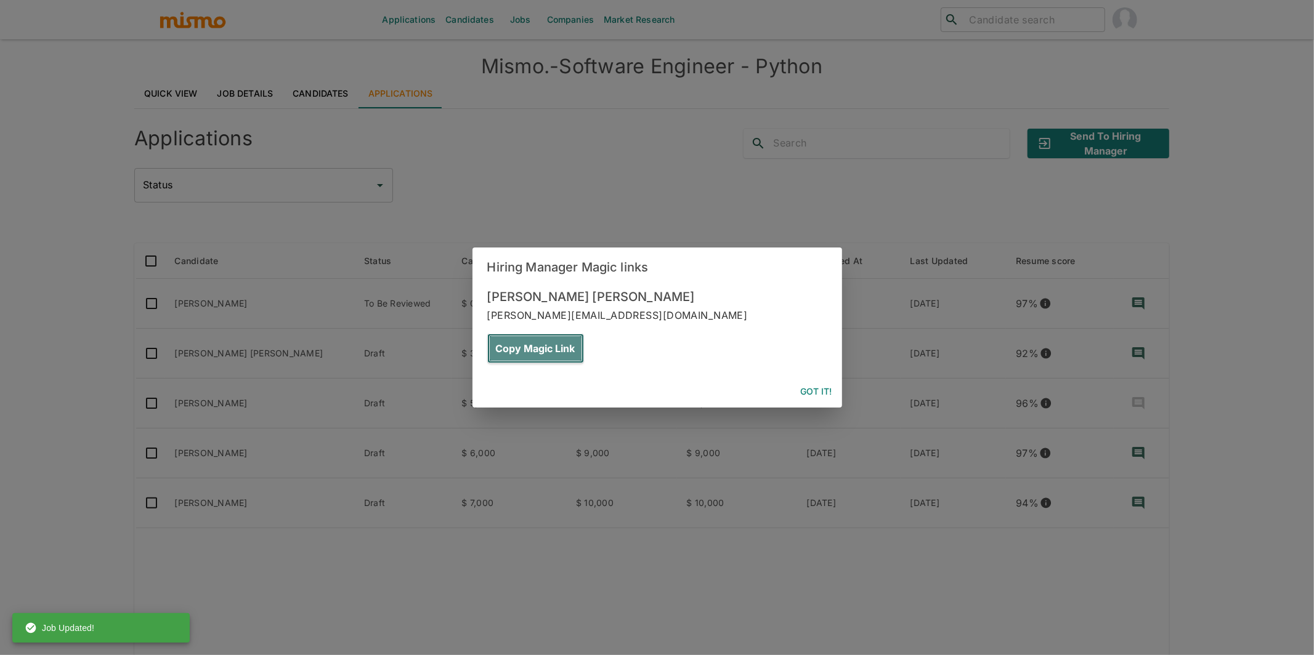
click at [584, 334] on button "Copy Magic Link" at bounding box center [535, 349] width 97 height 30
